Goal: Task Accomplishment & Management: Manage account settings

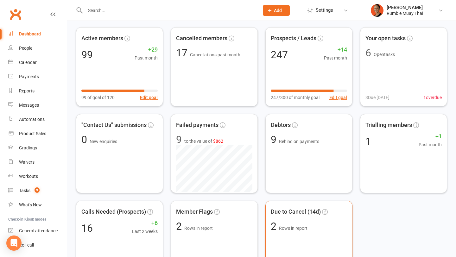
scroll to position [19, 0]
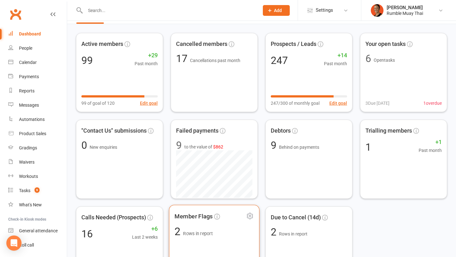
click at [252, 234] on span "2 Rows in report" at bounding box center [214, 232] width 79 height 10
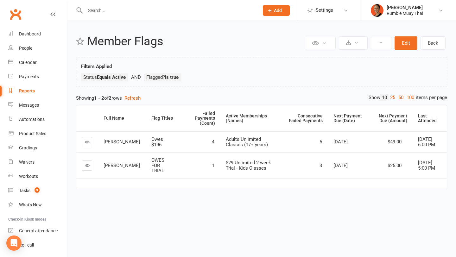
click at [88, 167] on icon at bounding box center [87, 165] width 5 height 5
click at [23, 52] on link "People" at bounding box center [37, 48] width 59 height 14
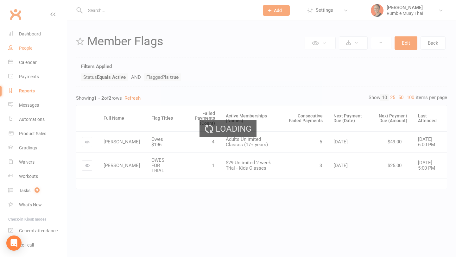
select select "100"
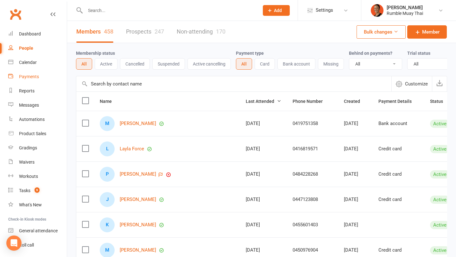
click at [24, 77] on div "Payments" at bounding box center [29, 76] width 20 height 5
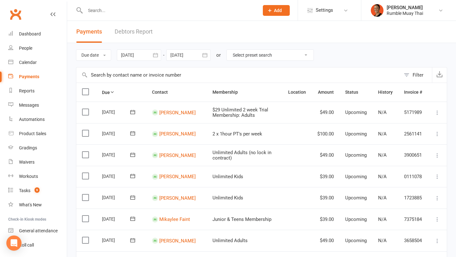
click at [261, 57] on select "Select preset search All failures All skipped payments All pending payments Suc…" at bounding box center [270, 55] width 87 height 11
click at [29, 30] on link "Dashboard" at bounding box center [37, 34] width 59 height 14
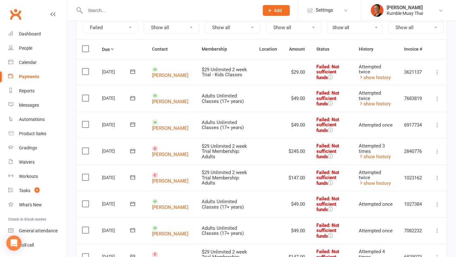
scroll to position [74, 0]
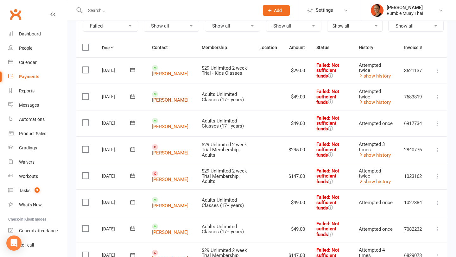
click at [165, 97] on link "[PERSON_NAME]" at bounding box center [170, 100] width 36 height 6
click at [167, 124] on link "Patrick Glasgow" at bounding box center [170, 127] width 36 height 6
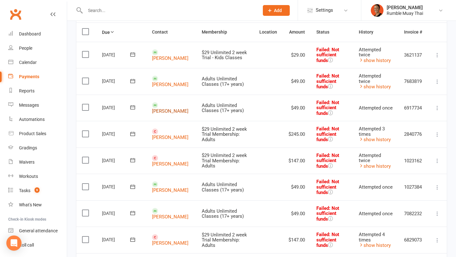
scroll to position [88, 0]
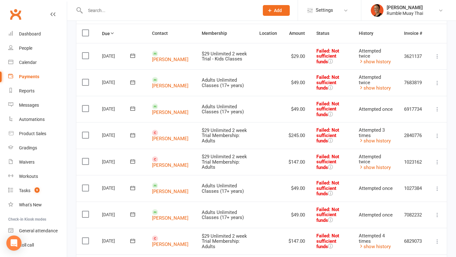
click at [215, 117] on td "Adults Unlimited Classes (17+ years)" at bounding box center [225, 109] width 58 height 27
click at [160, 136] on link "chris mizzi" at bounding box center [170, 139] width 36 height 6
click at [163, 161] on contact-link "Anthony Mizzi" at bounding box center [170, 162] width 36 height 12
click at [169, 163] on link "Anthony Mizzi" at bounding box center [170, 166] width 36 height 6
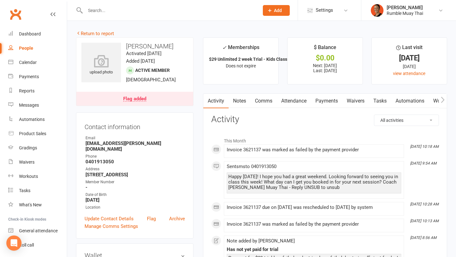
click at [334, 98] on link "Payments" at bounding box center [326, 101] width 31 height 15
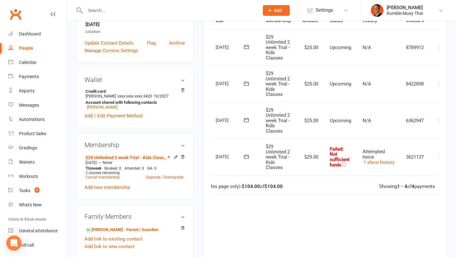
scroll to position [0, 32]
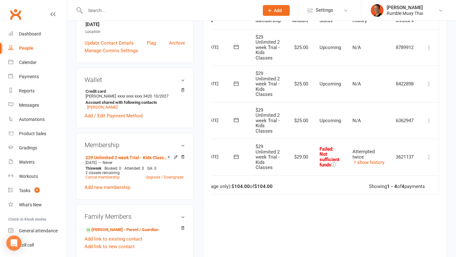
click at [431, 156] on icon at bounding box center [429, 157] width 6 height 6
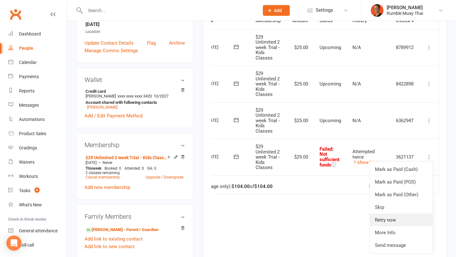
click at [394, 217] on link "Retry now" at bounding box center [401, 220] width 63 height 13
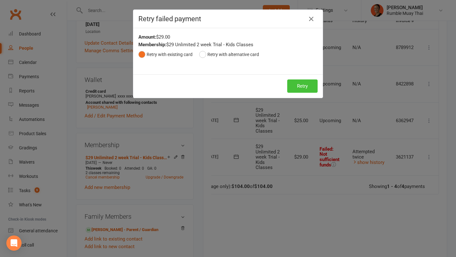
click at [305, 86] on button "Retry" at bounding box center [302, 86] width 30 height 13
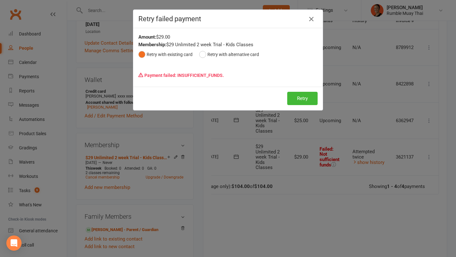
click at [310, 20] on icon "button" at bounding box center [312, 19] width 8 height 8
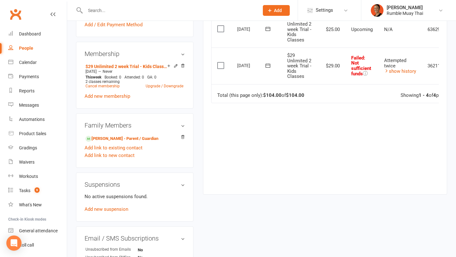
scroll to position [319, 0]
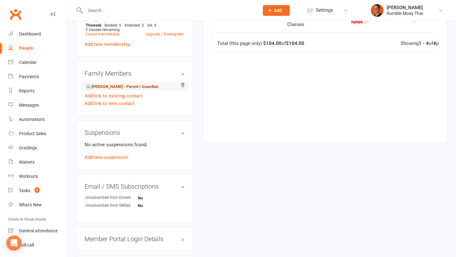
click at [154, 84] on link "Jasmine Harland - Parent / Guardian" at bounding box center [122, 87] width 73 height 7
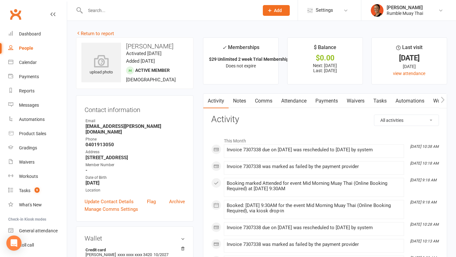
click at [135, 45] on h3 "Jasmine Harland" at bounding box center [134, 46] width 107 height 7
click at [135, 44] on h3 "Jasmine Harland" at bounding box center [134, 46] width 107 height 7
click at [157, 46] on h3 "Jasmine Harland" at bounding box center [134, 46] width 107 height 7
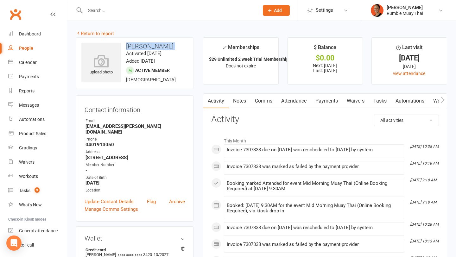
click at [157, 46] on h3 "Jasmine Harland" at bounding box center [134, 46] width 107 height 7
copy h3 "Jasmine Harland"
click at [294, 98] on link "Attendance" at bounding box center [294, 101] width 34 height 15
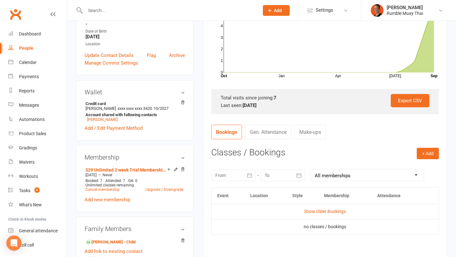
scroll to position [160, 0]
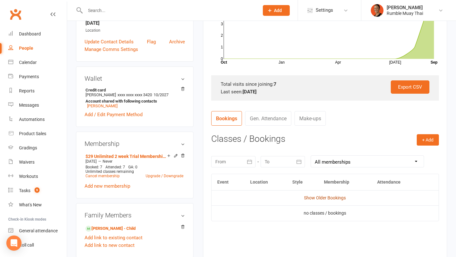
click at [306, 197] on link "Show Older Bookings" at bounding box center [325, 198] width 42 height 5
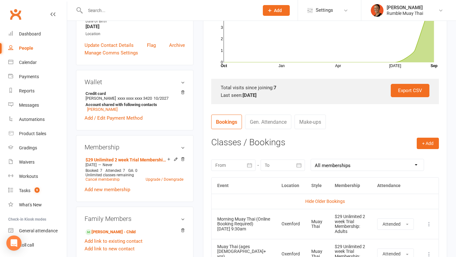
scroll to position [165, 0]
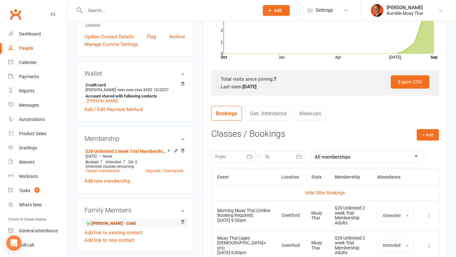
click at [113, 221] on link "Hamish Higgins - Child" at bounding box center [111, 224] width 50 height 7
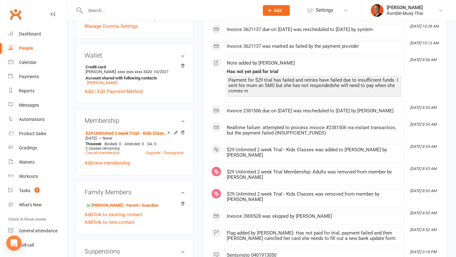
scroll to position [201, 0]
click at [153, 202] on link "Jasmine Harland - Parent / Guardian" at bounding box center [122, 205] width 73 height 7
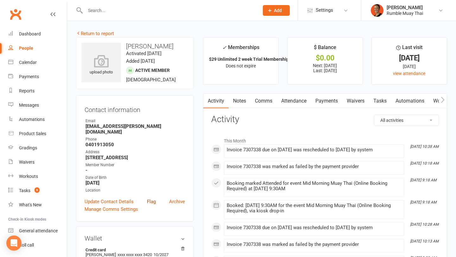
click at [147, 198] on link "Flag" at bounding box center [151, 202] width 9 height 8
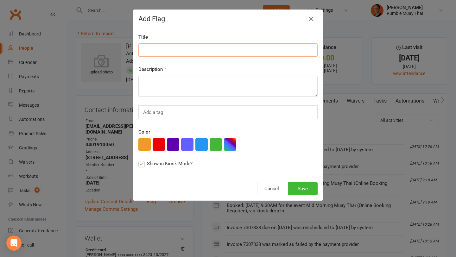
click at [183, 56] on input at bounding box center [228, 49] width 179 height 13
type input "S"
type input "Needs to pay for Sons Trial"
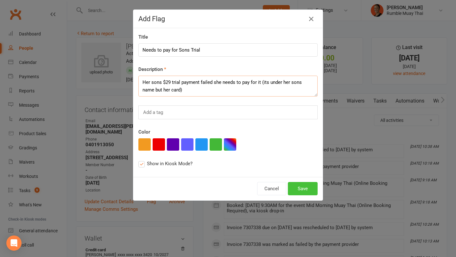
type textarea "Her sons $29 trial payment failed she needs to pay for it (its under her sons n…"
click at [304, 187] on button "Save" at bounding box center [303, 188] width 30 height 13
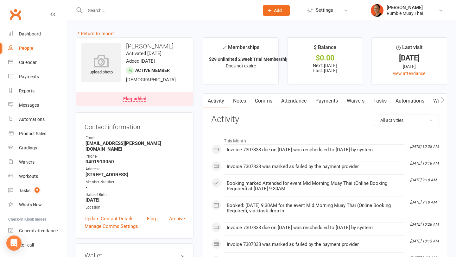
click at [330, 101] on link "Payments" at bounding box center [326, 101] width 31 height 15
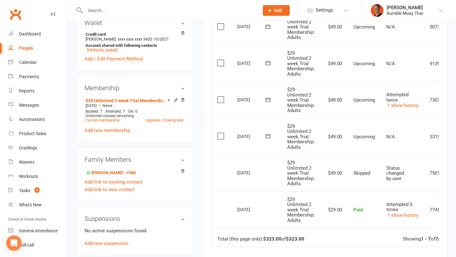
scroll to position [233, 0]
click at [272, 96] on button at bounding box center [268, 99] width 13 height 7
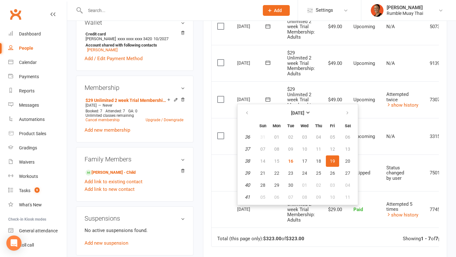
click at [393, 126] on td "N/A" at bounding box center [402, 136] width 43 height 37
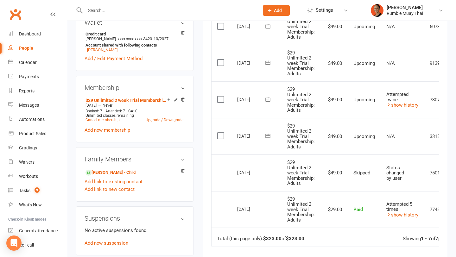
click at [271, 135] on button at bounding box center [268, 136] width 13 height 7
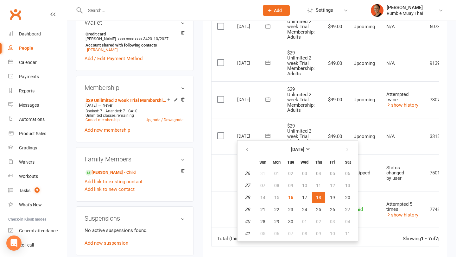
click at [224, 162] on td "Select this" at bounding box center [222, 173] width 20 height 37
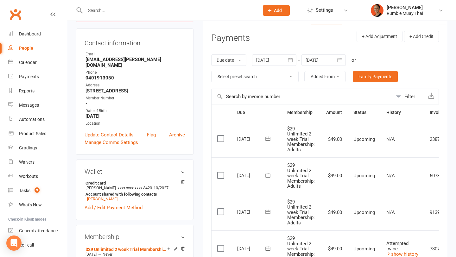
scroll to position [0, 0]
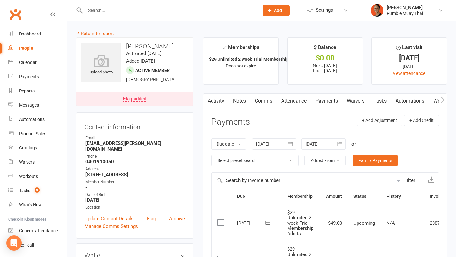
click at [144, 100] on div "Flag added" at bounding box center [134, 99] width 23 height 5
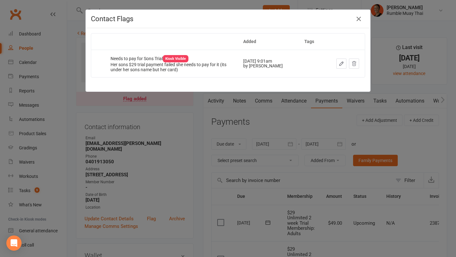
click at [341, 63] on icon "button" at bounding box center [342, 64] width 6 height 6
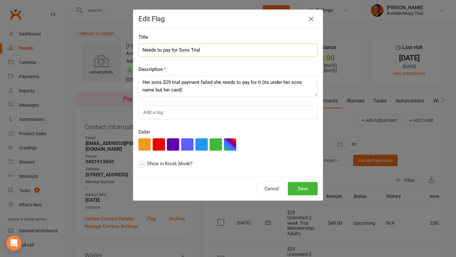
click at [181, 49] on input "Needs to pay for Sons Trial" at bounding box center [228, 49] width 179 height 13
click at [145, 83] on textarea "Her sons $29 trial payment failed she needs to pay for it (its under her sons n…" at bounding box center [228, 86] width 179 height 21
click at [142, 82] on textarea "Her sons $29 trial payment failed she needs to pay for it (its under her sons n…" at bounding box center [228, 86] width 179 height 21
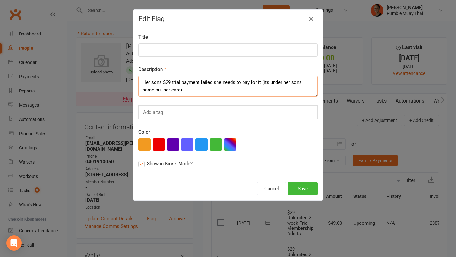
paste textarea "Needs to pay for Sons Trial"
type textarea "Needs to pay for Sons Trial Her sons $29 trial payment failed she needs to pay …"
click at [158, 52] on input at bounding box center [228, 49] width 179 height 13
type input "OWES MONEY"
click at [252, 92] on textarea "Needs to pay for Sons Trial Her sons $29 trial payment failed she needs to pay …" at bounding box center [228, 86] width 179 height 21
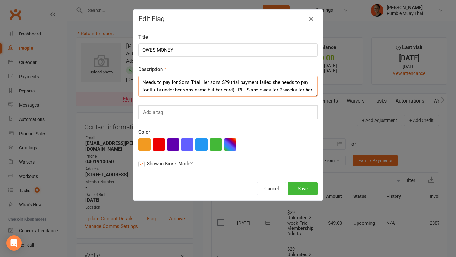
scroll to position [4, 0]
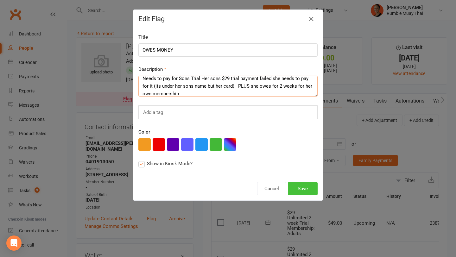
type textarea "Needs to pay for Sons Trial Her sons $29 trial payment failed she needs to pay …"
click at [310, 190] on button "Save" at bounding box center [303, 188] width 30 height 13
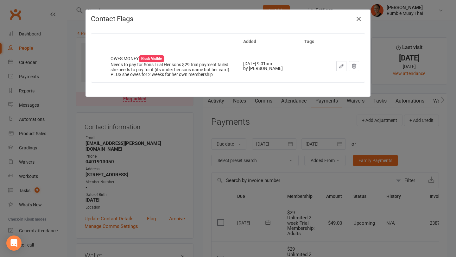
click at [317, 201] on div "Contact Flags Added Tags OWES MONEY Kiosk Visible Needs to pay for Sons Trial H…" at bounding box center [228, 128] width 456 height 257
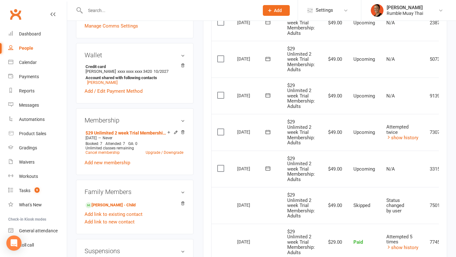
scroll to position [205, 0]
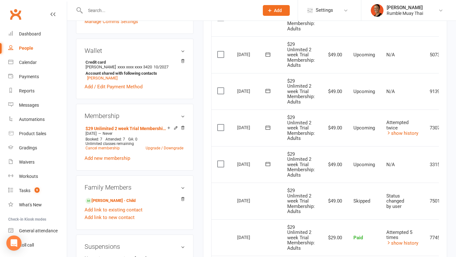
click at [267, 127] on icon at bounding box center [268, 128] width 6 height 6
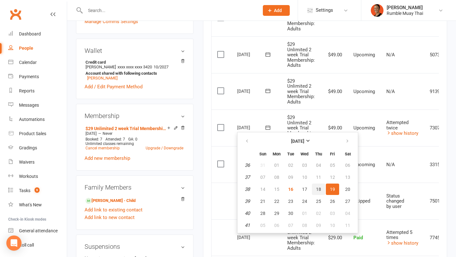
click at [320, 186] on button "18" at bounding box center [318, 189] width 13 height 11
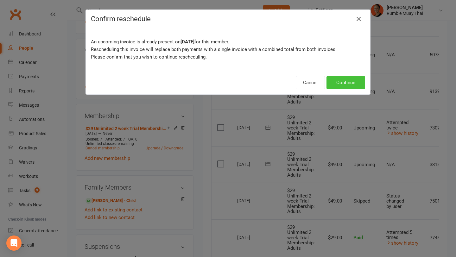
click at [334, 79] on button "Continue" at bounding box center [346, 82] width 39 height 13
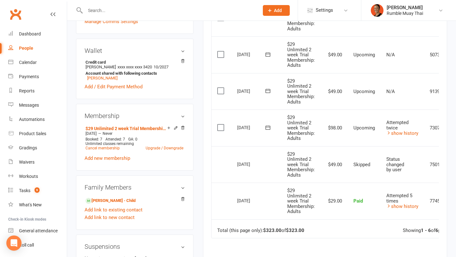
scroll to position [0, 1]
click at [331, 128] on td "$98.00" at bounding box center [333, 128] width 27 height 37
copy td "98.00"
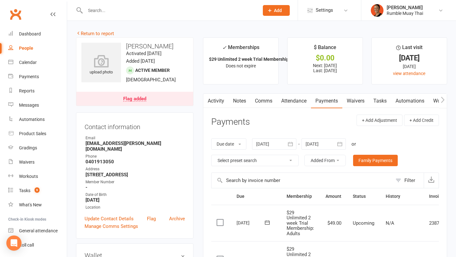
click at [264, 99] on link "Comms" at bounding box center [264, 101] width 26 height 15
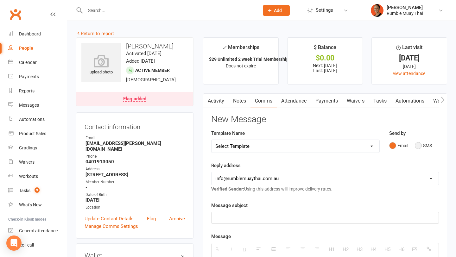
click at [421, 150] on button "SMS" at bounding box center [423, 146] width 17 height 12
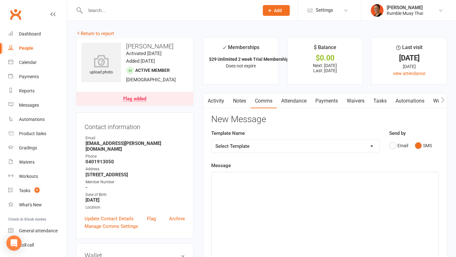
click at [360, 195] on div at bounding box center [325, 219] width 227 height 95
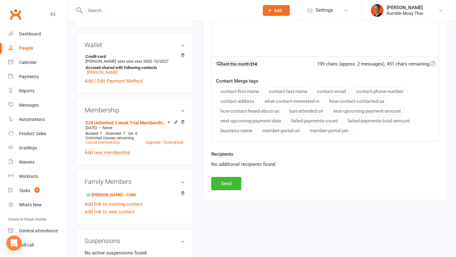
scroll to position [220, 0]
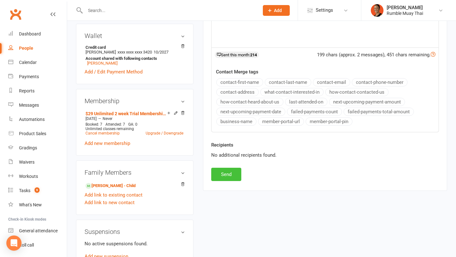
click at [235, 179] on button "Send" at bounding box center [226, 174] width 30 height 13
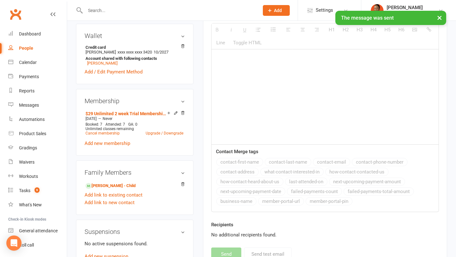
scroll to position [0, 0]
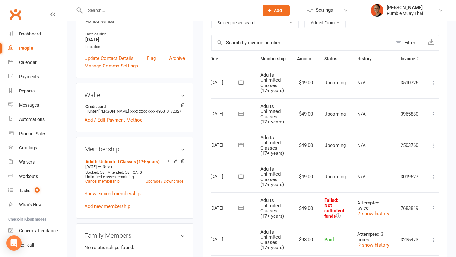
scroll to position [0, 32]
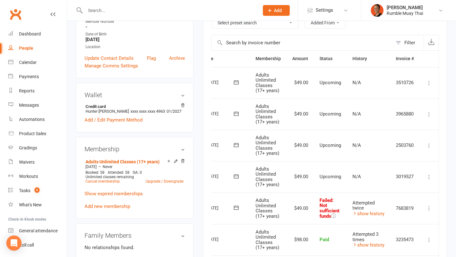
click at [431, 209] on icon at bounding box center [429, 208] width 6 height 6
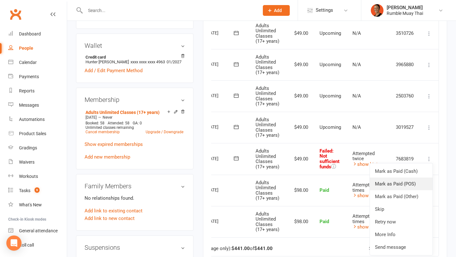
scroll to position [190, 0]
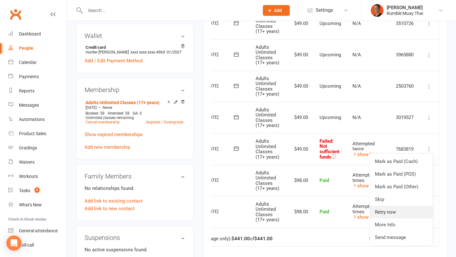
click at [402, 212] on link "Retry now" at bounding box center [401, 212] width 63 height 13
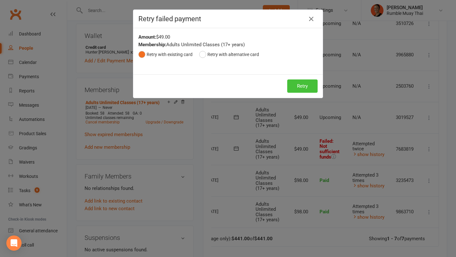
click at [291, 89] on button "Retry" at bounding box center [302, 86] width 30 height 13
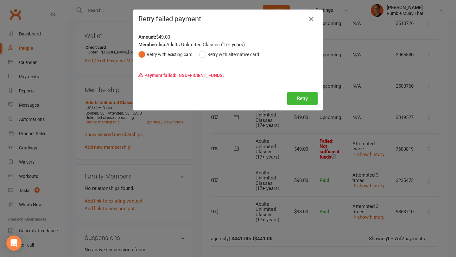
click at [310, 17] on icon "button" at bounding box center [312, 19] width 8 height 8
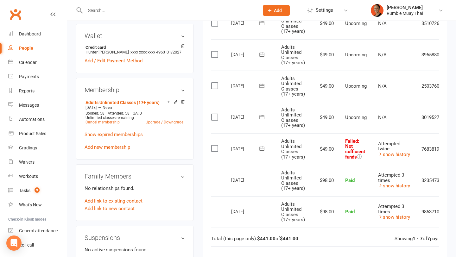
scroll to position [0, 0]
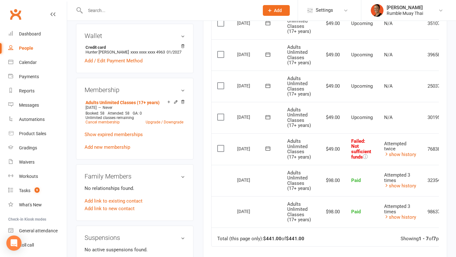
click at [266, 146] on icon at bounding box center [268, 148] width 6 height 6
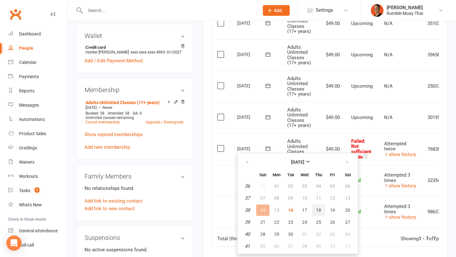
click at [319, 210] on span "18" at bounding box center [318, 210] width 5 height 5
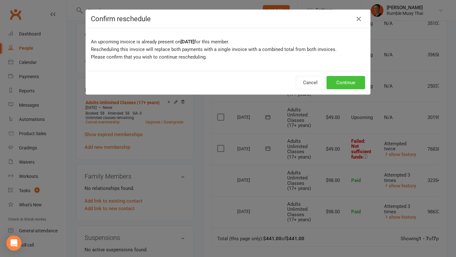
click at [347, 79] on button "Continue" at bounding box center [346, 82] width 39 height 13
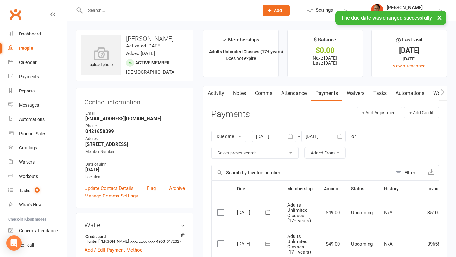
click at [242, 92] on link "Notes" at bounding box center [240, 93] width 22 height 15
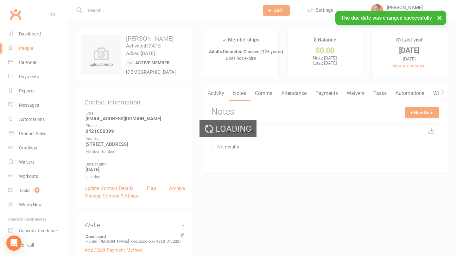
click at [216, 101] on div "Loading" at bounding box center [228, 128] width 456 height 257
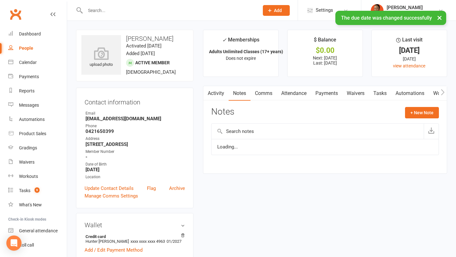
click at [214, 91] on link "Activity" at bounding box center [215, 93] width 25 height 15
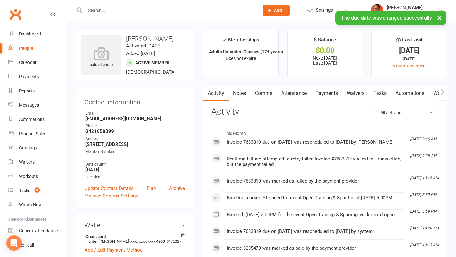
click at [260, 87] on link "Comms" at bounding box center [264, 93] width 26 height 15
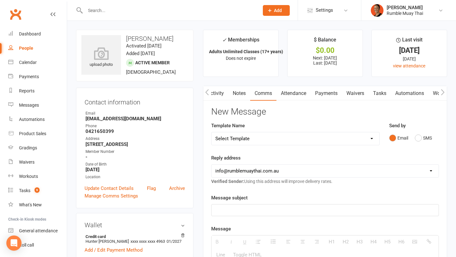
click at [247, 129] on div "Template Name Select Template [Email] $29 Trial (paid upfront) Ended - Did not …" at bounding box center [295, 133] width 169 height 23
click at [247, 139] on select "Select Template [Email] $29 Trial (paid upfront) Ended - Did not Sign Up [SMS] …" at bounding box center [296, 138] width 168 height 13
select select "18"
click at [212, 132] on select "Select Template [Email] $29 Trial (paid upfront) Ended - Did not Sign Up [SMS] …" at bounding box center [296, 138] width 168 height 13
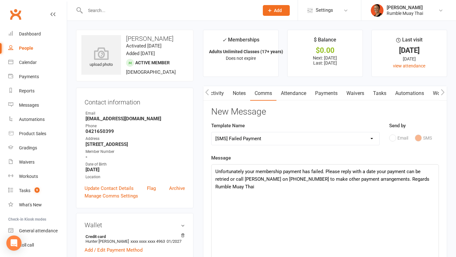
click at [306, 171] on div "Unfortunately your membership payment has failed. Please reply with a date your…" at bounding box center [325, 212] width 227 height 95
click at [254, 171] on div "Unfortunately your membership payment failed. Please reply with a date your pay…" at bounding box center [325, 212] width 227 height 95
click at [249, 172] on div "Unfortunately your membership payment failed. Please reply with a date your pay…" at bounding box center [325, 212] width 227 height 95
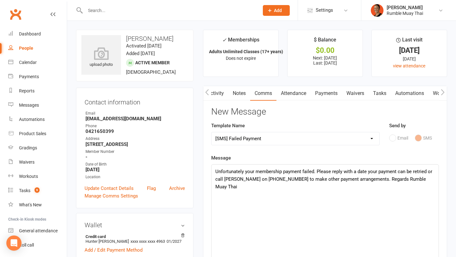
click at [302, 171] on div "Unfortunately your membership payment failed. Please reply with a date your pay…" at bounding box center [325, 212] width 227 height 95
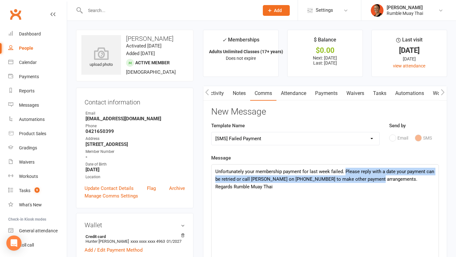
drag, startPoint x: 375, startPoint y: 179, endPoint x: 345, endPoint y: 172, distance: 30.7
click at [345, 172] on div "Unfortunately your membership payment for last week failed. Please reply with a…" at bounding box center [325, 212] width 227 height 95
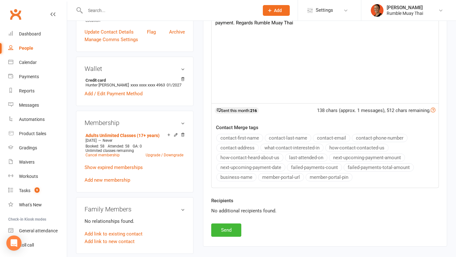
scroll to position [172, 0]
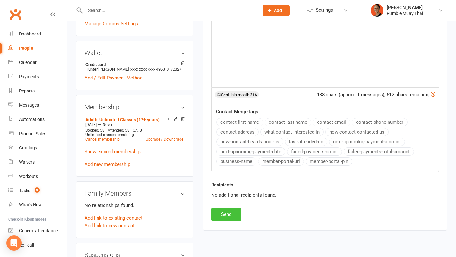
click at [234, 212] on button "Send" at bounding box center [226, 214] width 30 height 13
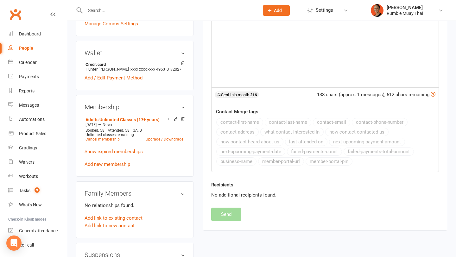
select select
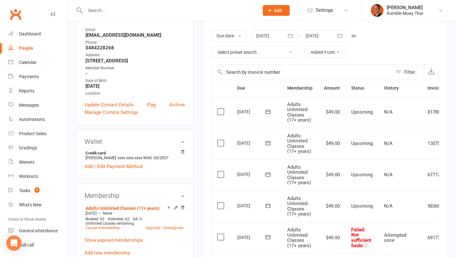
scroll to position [78, 0]
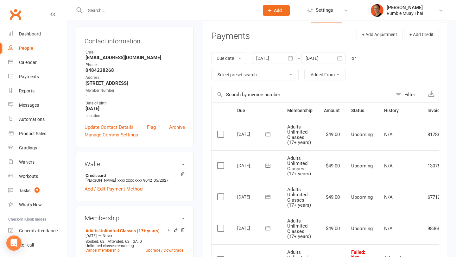
click at [271, 78] on select "Select preset search All failures All skipped payments All pending payments Suc…" at bounding box center [255, 74] width 87 height 11
select select "0"
click at [212, 69] on select "Select preset search All failures All skipped payments All pending payments Suc…" at bounding box center [255, 74] width 87 height 11
type input "[DATE]"
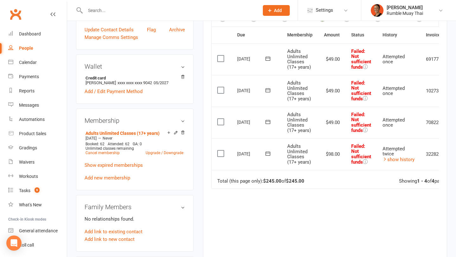
scroll to position [0, 0]
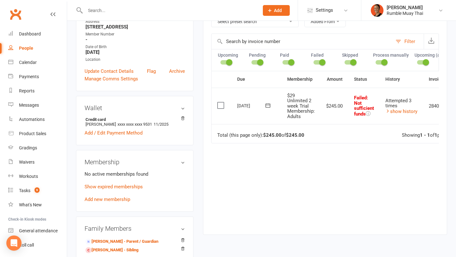
scroll to position [0, 35]
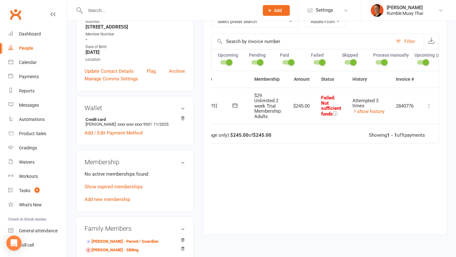
click at [428, 105] on icon at bounding box center [429, 106] width 6 height 6
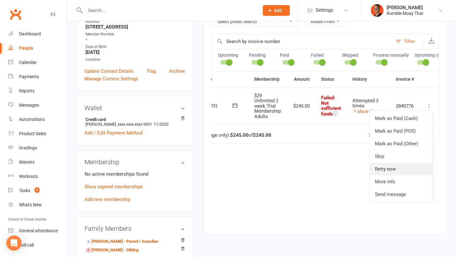
click at [382, 168] on link "Retry now" at bounding box center [401, 169] width 63 height 13
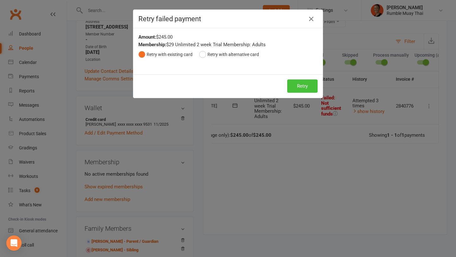
click at [303, 86] on button "Retry" at bounding box center [302, 86] width 30 height 13
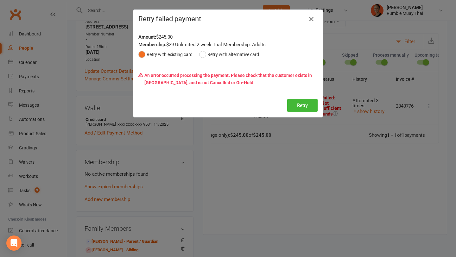
click at [312, 19] on icon "button" at bounding box center [312, 19] width 8 height 8
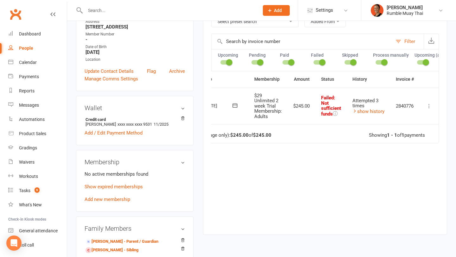
scroll to position [0, 0]
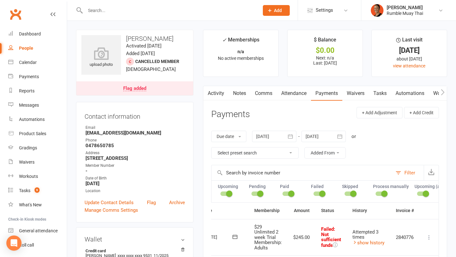
click at [260, 94] on link "Comms" at bounding box center [264, 93] width 26 height 15
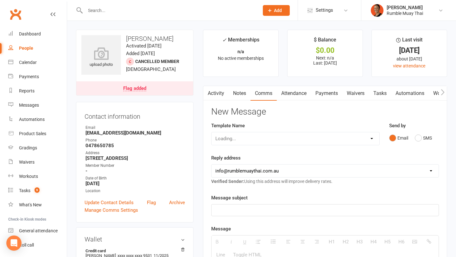
click at [268, 141] on select "Loading..." at bounding box center [296, 138] width 168 height 13
select select "21"
click at [212, 132] on select "Select Template [Email] $29 Trial (paid upfront) Ended - Did not Sign Up [SMS] …" at bounding box center [296, 138] width 168 height 13
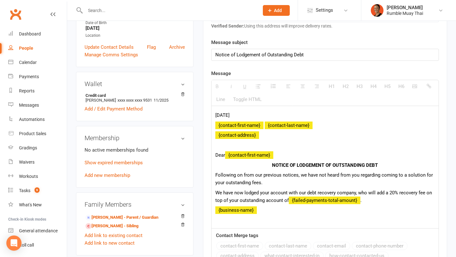
scroll to position [162, 0]
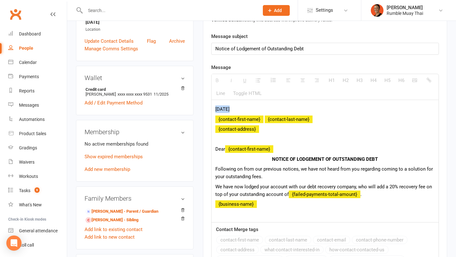
drag, startPoint x: 237, startPoint y: 108, endPoint x: 209, endPoint y: 107, distance: 27.9
click at [209, 107] on div "Activity Notes Comms Attendance Payments Waivers Tasks Automations Workouts Gra…" at bounding box center [325, 136] width 244 height 425
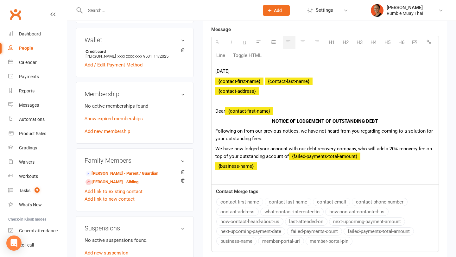
scroll to position [200, 0]
click at [371, 156] on p "We have now lodged your account with our debt recovery company, who will add a …" at bounding box center [326, 152] width 220 height 15
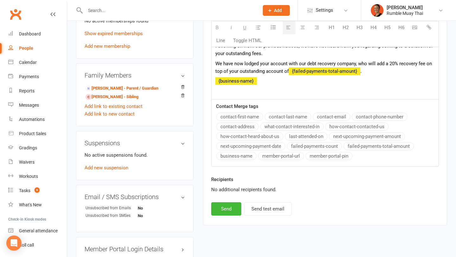
scroll to position [298, 0]
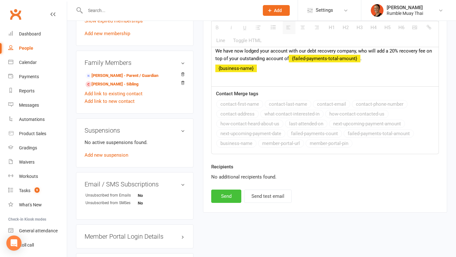
click at [231, 193] on button "Send" at bounding box center [226, 196] width 30 height 13
select select
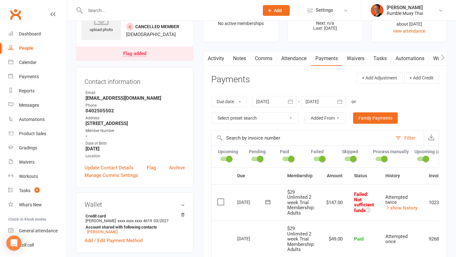
scroll to position [14, 0]
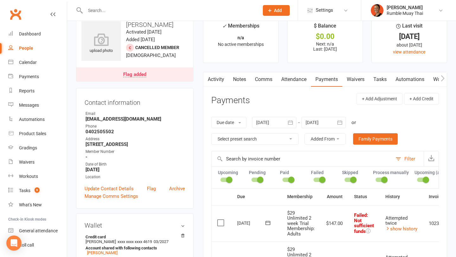
click at [219, 78] on link "Activity" at bounding box center [215, 79] width 25 height 15
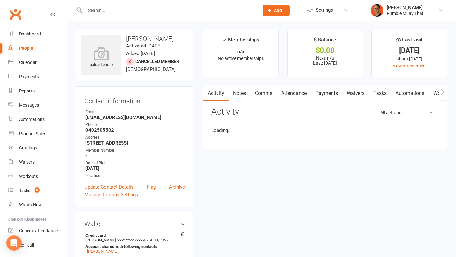
click at [400, 101] on div "Activity Notes Comms Attendance Payments Waivers Tasks Automations Workouts Gra…" at bounding box center [325, 117] width 244 height 63
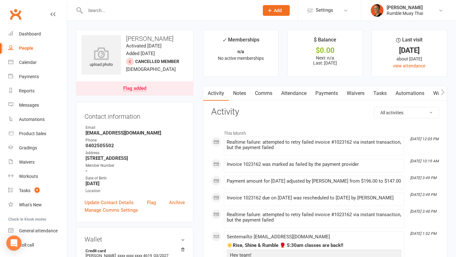
click at [389, 114] on select "All activities Bookings / Attendances Communications Notes Failed SMSes Grading…" at bounding box center [407, 112] width 64 height 11
select select "ConversationLogEntry"
click at [375, 107] on select "All activities Bookings / Attendances Communications Notes Failed SMSes Grading…" at bounding box center [407, 112] width 64 height 11
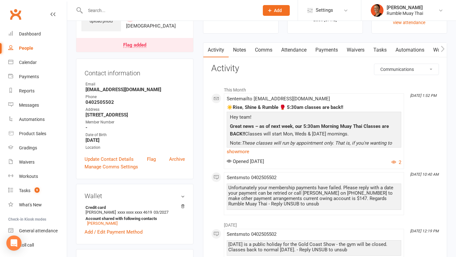
scroll to position [44, 0]
click at [264, 55] on link "Comms" at bounding box center [264, 49] width 26 height 15
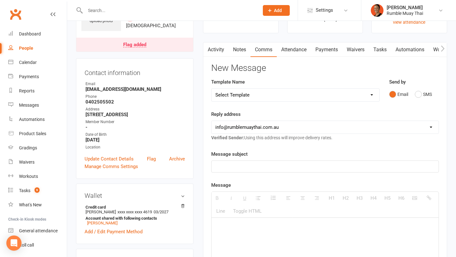
click at [271, 95] on select "Select Template [Email] $29 Trial (paid upfront) Ended - Did not Sign Up [SMS] …" at bounding box center [296, 95] width 168 height 13
select select "20"
click at [212, 89] on select "Select Template [Email] $29 Trial (paid upfront) Ended - Did not Sign Up [SMS] …" at bounding box center [296, 95] width 168 height 13
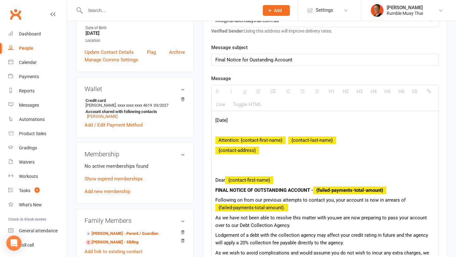
scroll to position [152, 0]
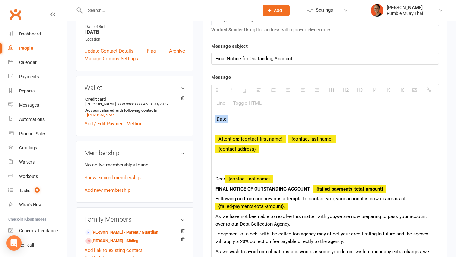
drag, startPoint x: 235, startPoint y: 119, endPoint x: 204, endPoint y: 119, distance: 31.1
click at [204, 119] on div "Activity Notes Comms Attendance Payments Waivers Tasks Automations Workouts Gra…" at bounding box center [325, 184] width 244 height 500
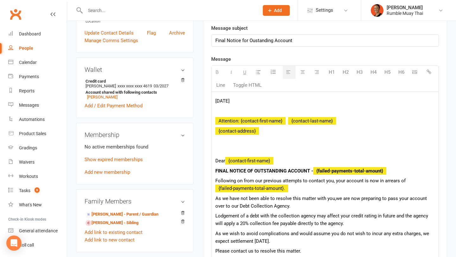
scroll to position [171, 0]
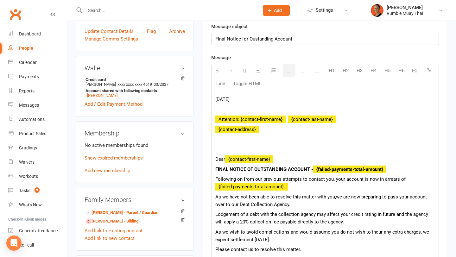
click at [260, 145] on div "[DATE] Attention: {contact-first-name} {contact-last-name} {contact-address} De…" at bounding box center [325, 189] width 227 height 198
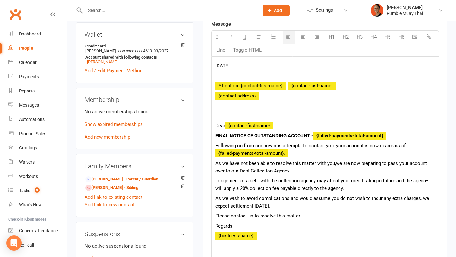
scroll to position [207, 0]
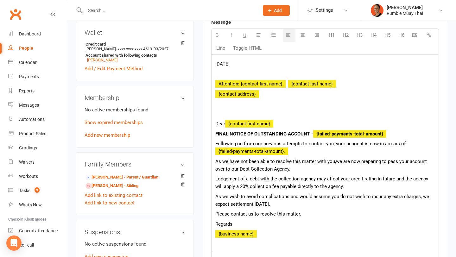
click at [392, 131] on p "FINAL NOTICE OF OUTSTANDING ACCOUNT - {failed-payments-total-amount}" at bounding box center [326, 134] width 220 height 8
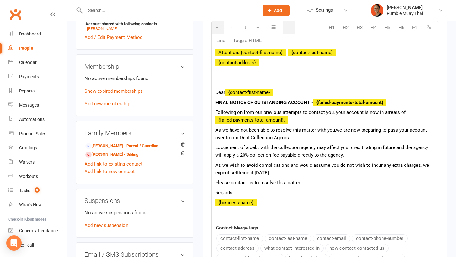
scroll to position [239, 0]
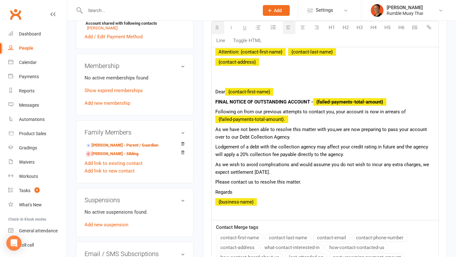
click at [329, 117] on p "Following on from our previous attempts to contact you, y our account is now in…" at bounding box center [326, 115] width 220 height 15
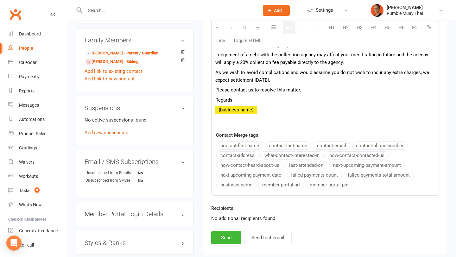
scroll to position [356, 0]
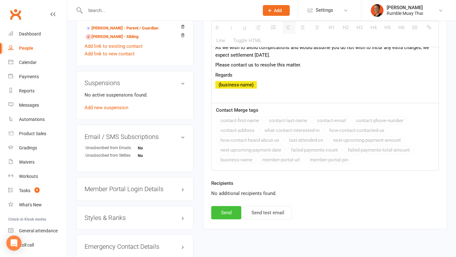
click at [225, 215] on button "Send" at bounding box center [226, 212] width 30 height 13
select select
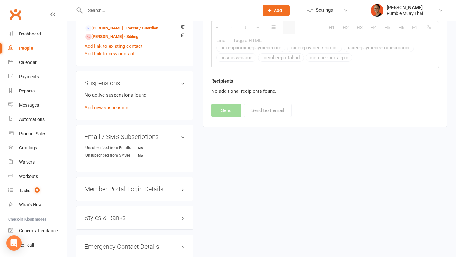
click at [28, 47] on div "People" at bounding box center [26, 48] width 14 height 5
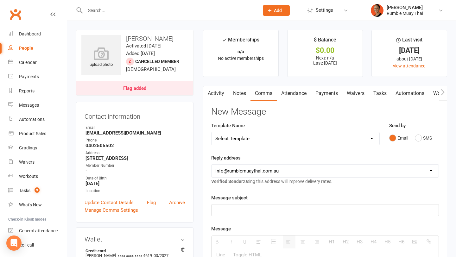
select select "100"
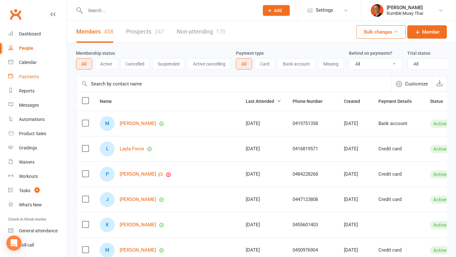
click at [32, 80] on link "Payments" at bounding box center [37, 77] width 59 height 14
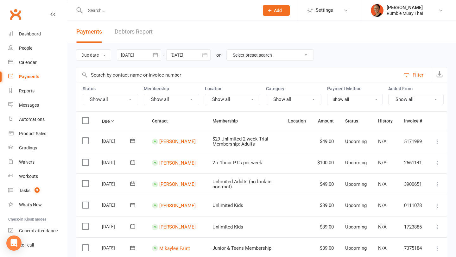
click at [262, 57] on select "Select preset search All failures All skipped payments All pending payments Suc…" at bounding box center [270, 55] width 87 height 11
select select "0"
click at [232, 50] on select "Select preset search All failures All skipped payments All pending payments Suc…" at bounding box center [270, 55] width 87 height 11
type input "[DATE]"
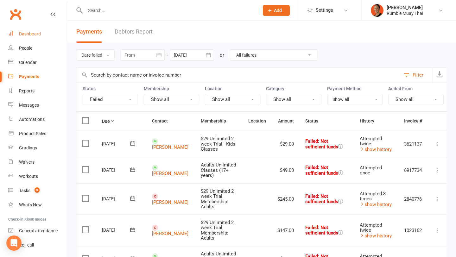
click at [31, 34] on div "Dashboard" at bounding box center [30, 33] width 22 height 5
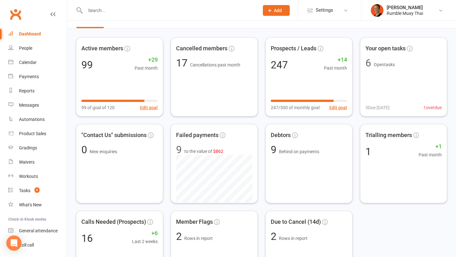
scroll to position [14, 0]
click at [391, 168] on div "Trialling members 1 +1 Past month" at bounding box center [404, 164] width 88 height 80
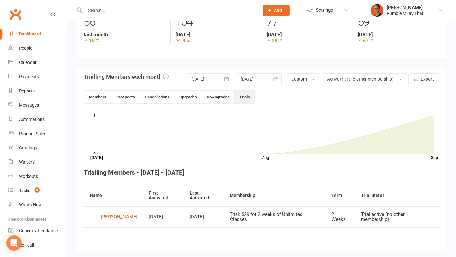
scroll to position [113, 0]
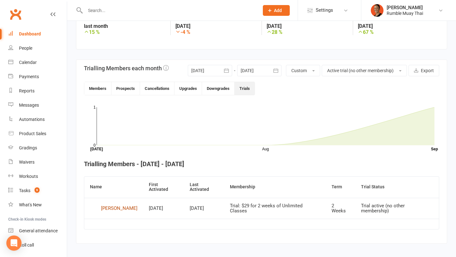
click at [123, 204] on div "[PERSON_NAME]" at bounding box center [119, 209] width 36 height 10
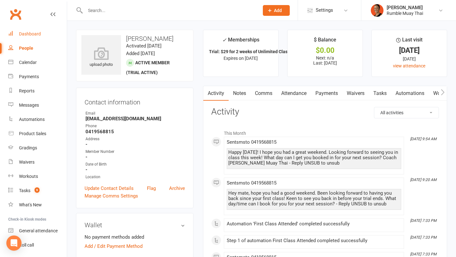
click at [32, 35] on div "Dashboard" at bounding box center [30, 33] width 22 height 5
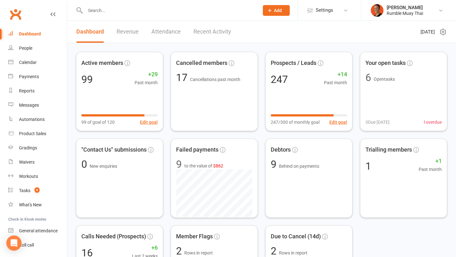
click at [148, 8] on input "text" at bounding box center [168, 10] width 171 height 9
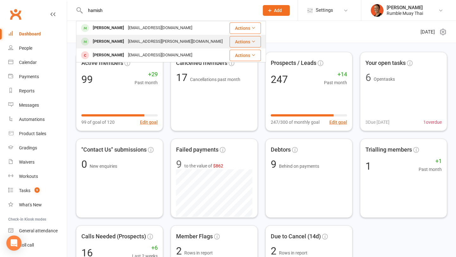
type input "hamish"
click at [133, 42] on div "[EMAIL_ADDRESS][PERSON_NAME][DOMAIN_NAME]" at bounding box center [175, 41] width 99 height 9
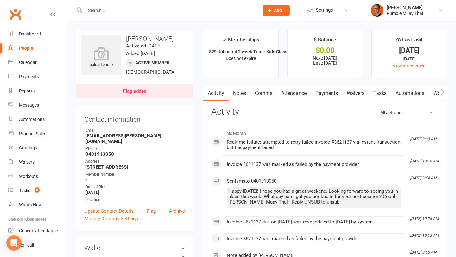
click at [318, 97] on link "Payments" at bounding box center [326, 93] width 31 height 15
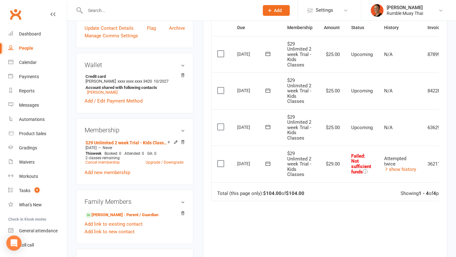
scroll to position [0, 32]
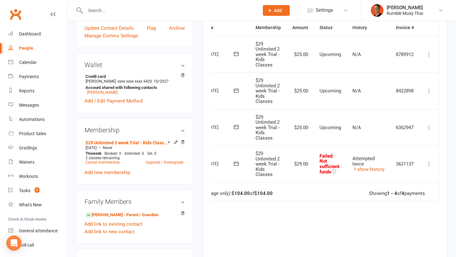
click at [434, 164] on td "Mark as Paid (Cash) Mark as Paid (POS) Mark as Paid (Other) Skip Retry now More…" at bounding box center [429, 164] width 19 height 37
click at [429, 164] on icon at bounding box center [429, 164] width 6 height 6
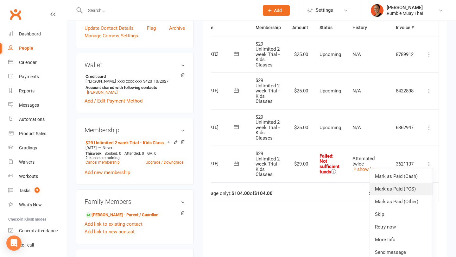
click at [414, 186] on link "Mark as Paid (POS)" at bounding box center [401, 189] width 63 height 13
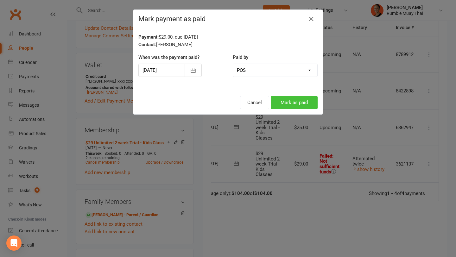
click at [295, 102] on button "Mark as paid" at bounding box center [294, 102] width 47 height 13
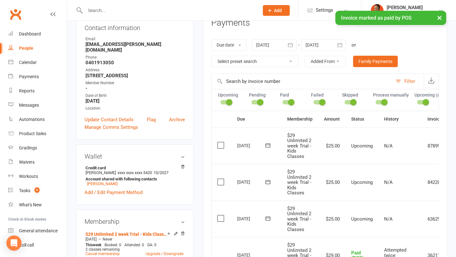
scroll to position [0, 0]
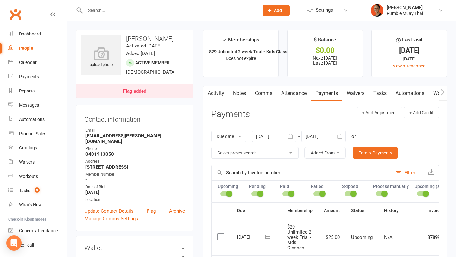
click at [142, 91] on div "Flag added" at bounding box center [134, 91] width 23 height 5
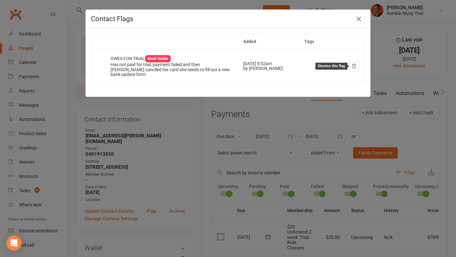
click at [353, 64] on icon at bounding box center [354, 66] width 4 height 4
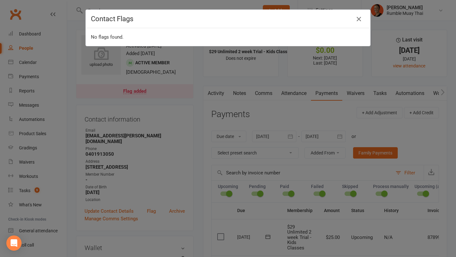
click at [355, 23] on div "Contact Flags" at bounding box center [228, 19] width 285 height 18
click at [360, 18] on icon "button" at bounding box center [359, 19] width 8 height 8
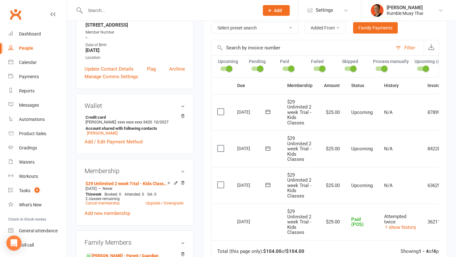
scroll to position [126, 0]
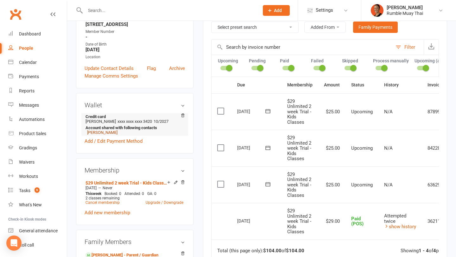
click at [112, 130] on link "[PERSON_NAME]" at bounding box center [102, 132] width 30 height 5
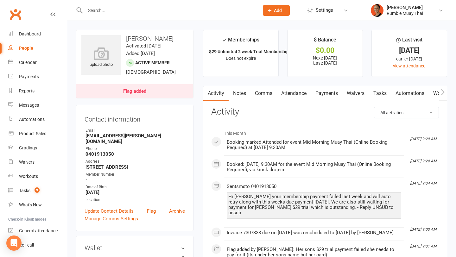
click at [141, 92] on div "Flag added" at bounding box center [134, 91] width 23 height 5
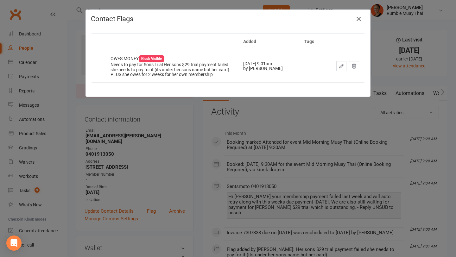
click at [341, 69] on button "button" at bounding box center [342, 66] width 10 height 10
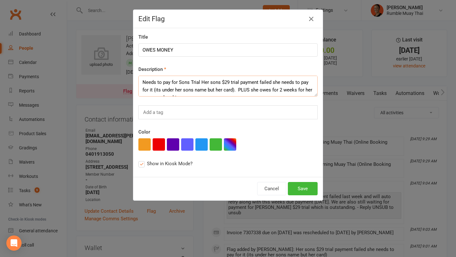
drag, startPoint x: 248, startPoint y: 88, endPoint x: 108, endPoint y: 77, distance: 140.8
click at [108, 77] on div "Edit Flag Title OWES MONEY Description Needs to pay for Sons Trial Her sons $29…" at bounding box center [228, 128] width 456 height 257
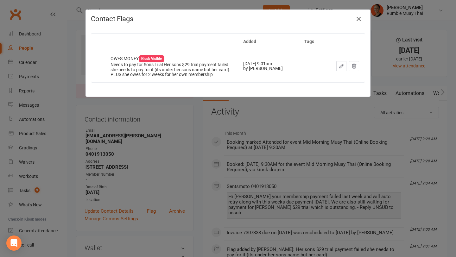
click at [342, 64] on icon "button" at bounding box center [342, 66] width 4 height 4
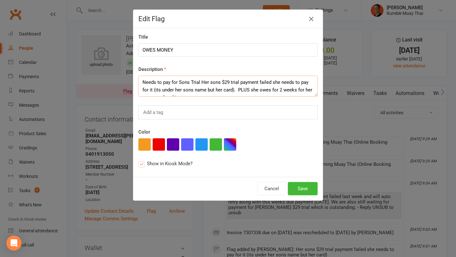
click at [174, 76] on textarea "Needs to pay for Sons Trial Her sons $29 trial payment failed she needs to pay …" at bounding box center [228, 86] width 179 height 21
click at [174, 84] on textarea "Needs to pay for Sons Trial Her sons $29 trial payment failed she needs to pay …" at bounding box center [228, 86] width 179 height 21
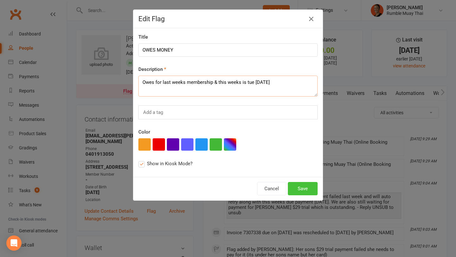
type textarea "Owes for last weeks membership & this weeks is tue [DATE]"
click at [300, 187] on button "Save" at bounding box center [303, 188] width 30 height 13
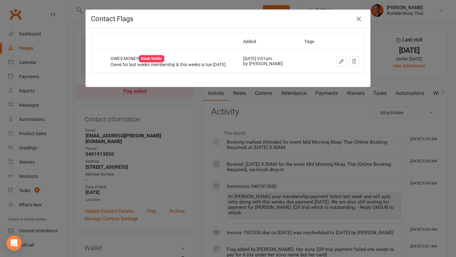
click at [325, 101] on div "Contact Flags Added Tags OWES MONEY Kiosk Visible Owes for last weeks membershi…" at bounding box center [228, 128] width 456 height 257
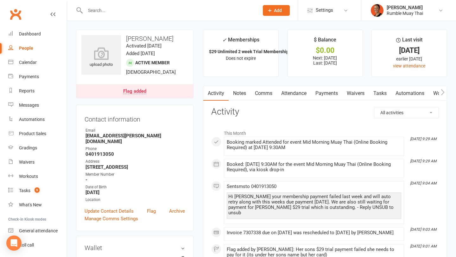
click at [325, 94] on link "Payments" at bounding box center [326, 93] width 31 height 15
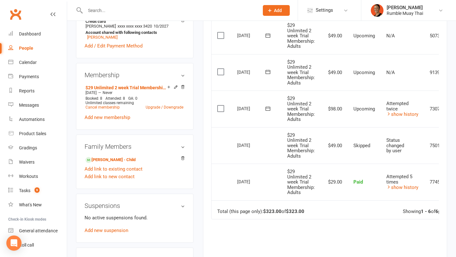
scroll to position [240, 0]
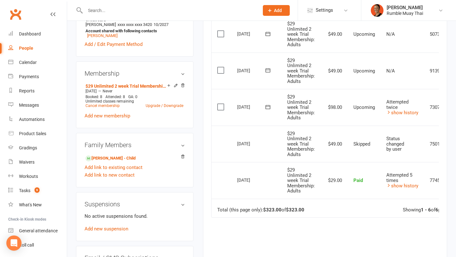
click at [335, 109] on td "$98.00" at bounding box center [334, 107] width 27 height 37
copy td "98.00"
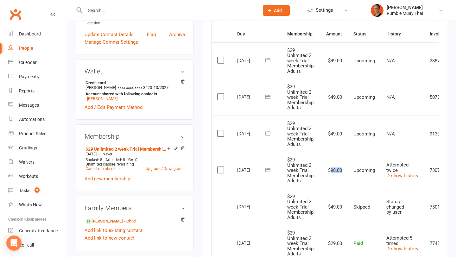
scroll to position [192, 0]
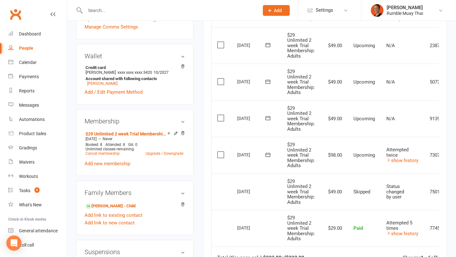
click at [310, 178] on td "$29 Unlimited 2 week Trial Membership: Adults" at bounding box center [301, 192] width 39 height 37
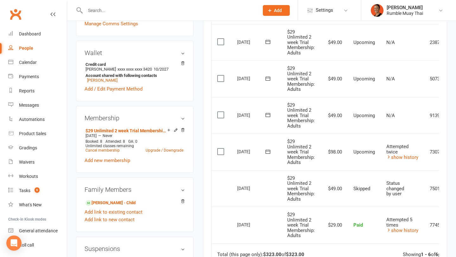
scroll to position [0, 0]
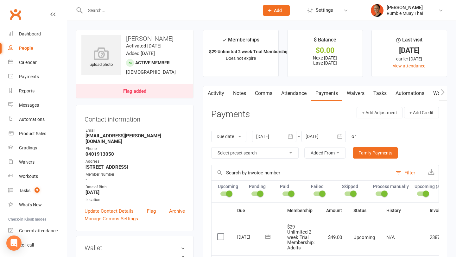
click at [245, 100] on link "Notes" at bounding box center [240, 93] width 22 height 15
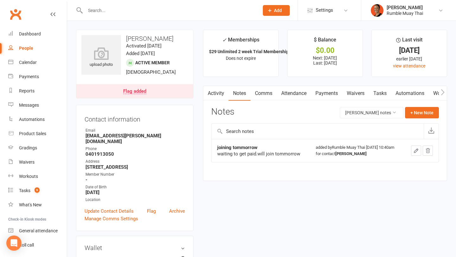
click at [215, 97] on link "Activity" at bounding box center [215, 93] width 25 height 15
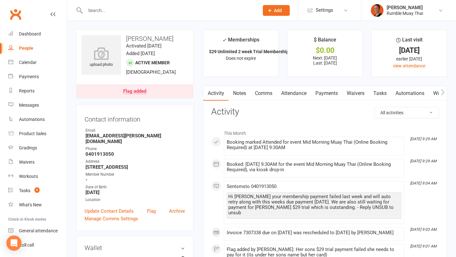
click at [33, 49] on link "People" at bounding box center [37, 48] width 59 height 14
select select "100"
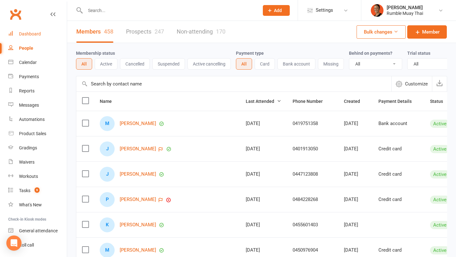
click at [37, 32] on div "Dashboard" at bounding box center [30, 33] width 22 height 5
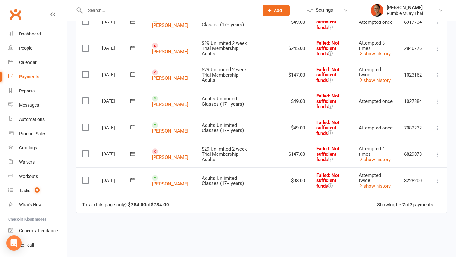
scroll to position [122, 0]
click at [168, 154] on link "[PERSON_NAME]" at bounding box center [170, 157] width 36 height 6
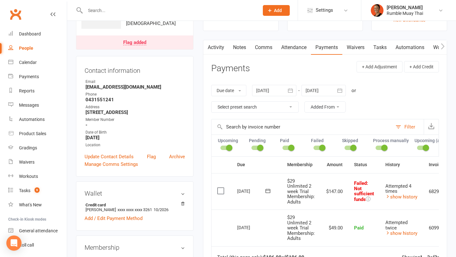
scroll to position [30, 0]
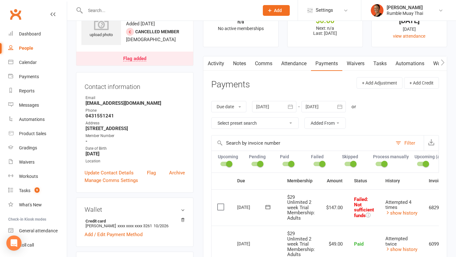
click at [244, 64] on link "Notes" at bounding box center [240, 63] width 22 height 15
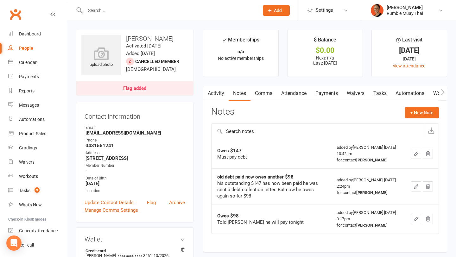
click at [294, 91] on link "Attendance" at bounding box center [294, 93] width 34 height 15
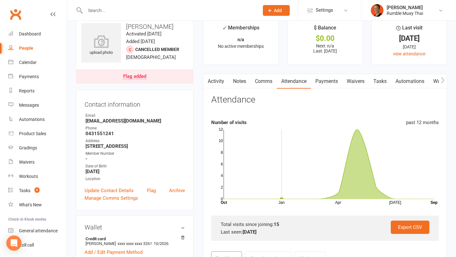
scroll to position [13, 0]
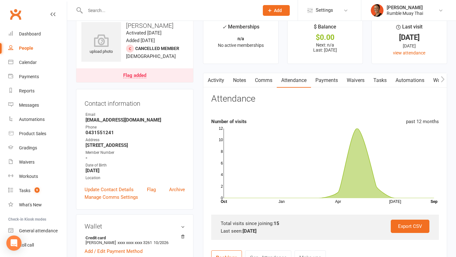
click at [215, 79] on link "Activity" at bounding box center [215, 80] width 25 height 15
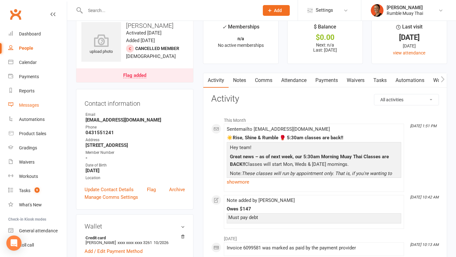
click at [32, 105] on div "Messages" at bounding box center [29, 105] width 20 height 5
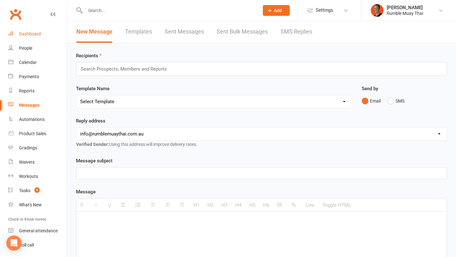
click at [32, 34] on div "Dashboard" at bounding box center [30, 33] width 22 height 5
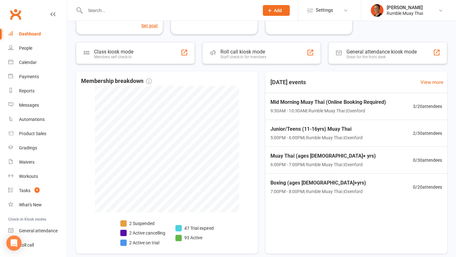
scroll to position [271, 0]
click at [415, 85] on link "View more" at bounding box center [419, 82] width 23 height 8
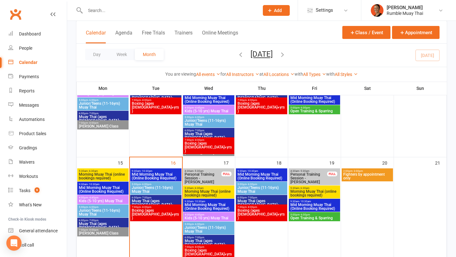
scroll to position [204, 0]
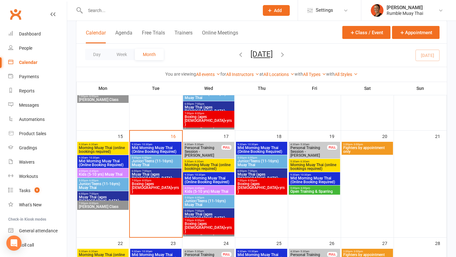
click at [205, 152] on span "Personal Training Session - [PERSON_NAME]" at bounding box center [202, 151] width 37 height 11
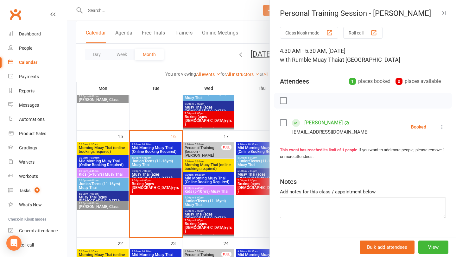
click at [321, 119] on link "[PERSON_NAME]" at bounding box center [324, 123] width 38 height 10
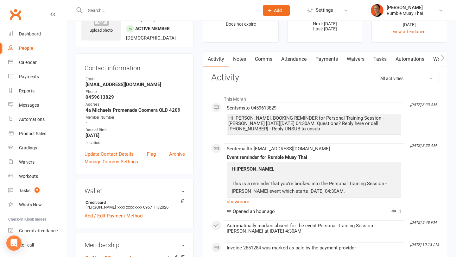
scroll to position [36, 0]
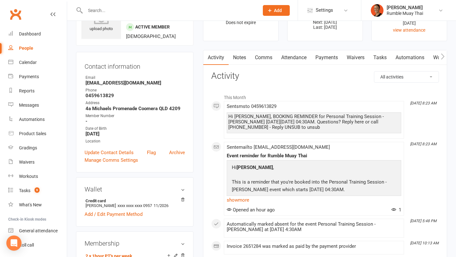
click at [323, 64] on link "Payments" at bounding box center [326, 57] width 31 height 15
